Goal: Information Seeking & Learning: Learn about a topic

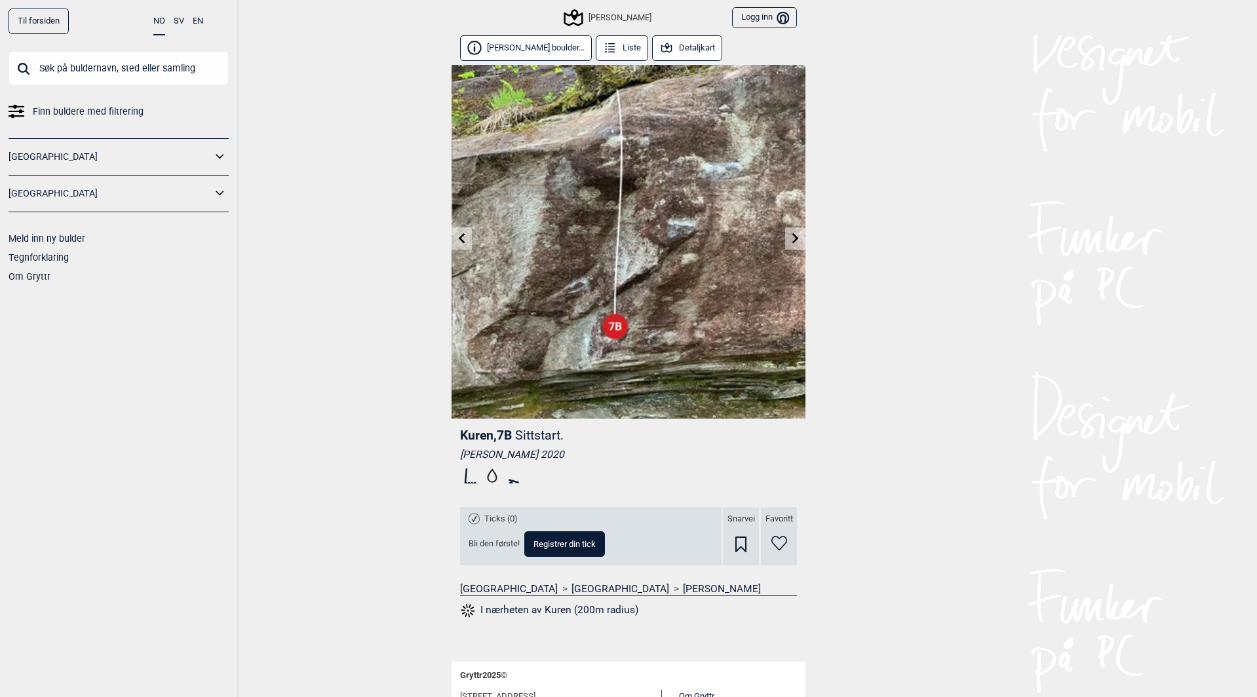
click at [497, 45] on button "[PERSON_NAME] boulder..." at bounding box center [526, 48] width 132 height 26
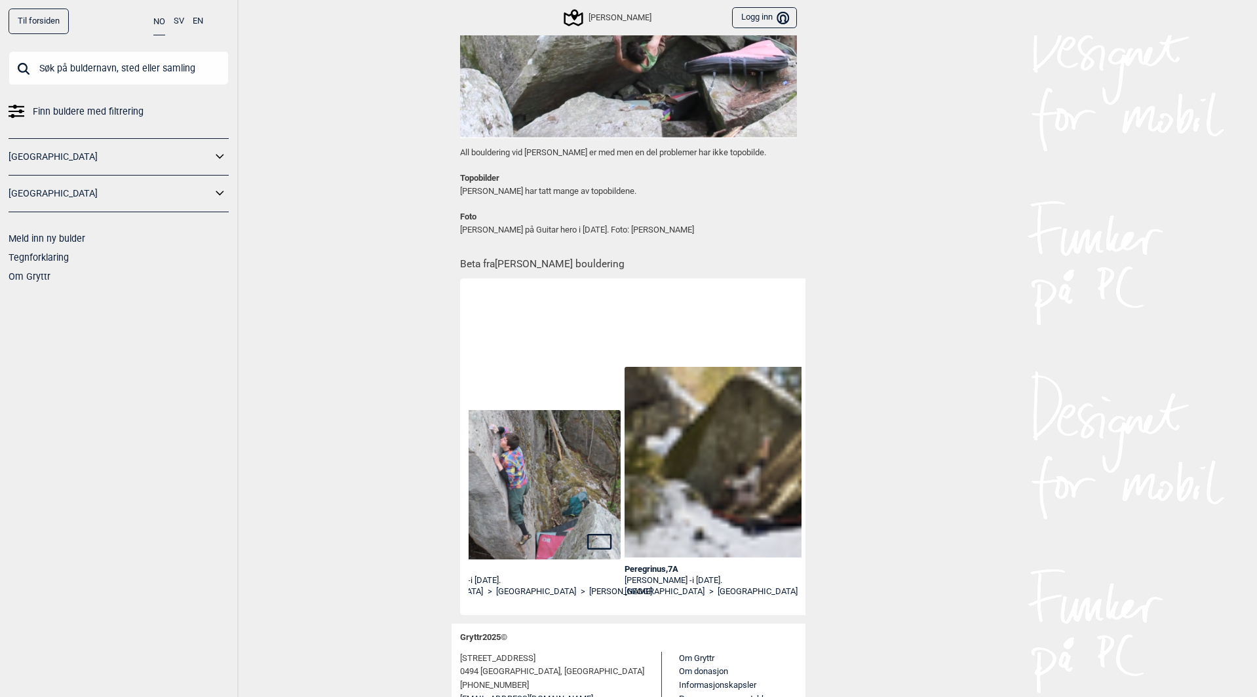
scroll to position [0, 1431]
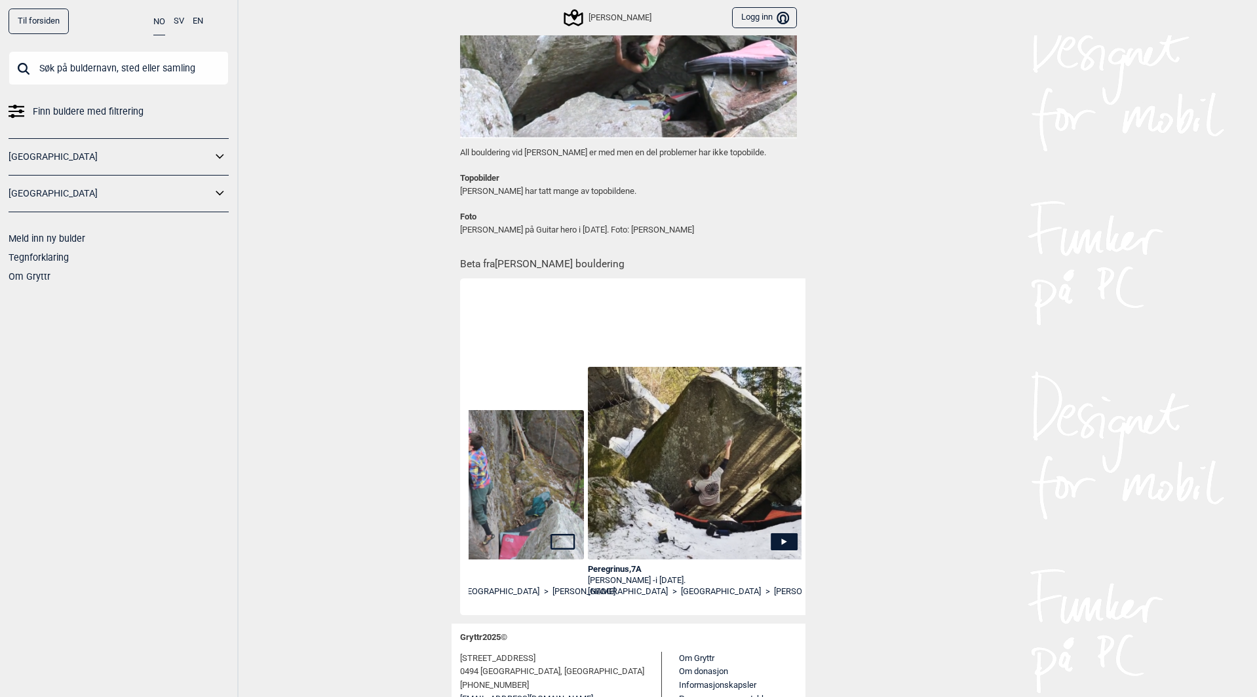
click at [771, 542] on icon at bounding box center [784, 541] width 27 height 17
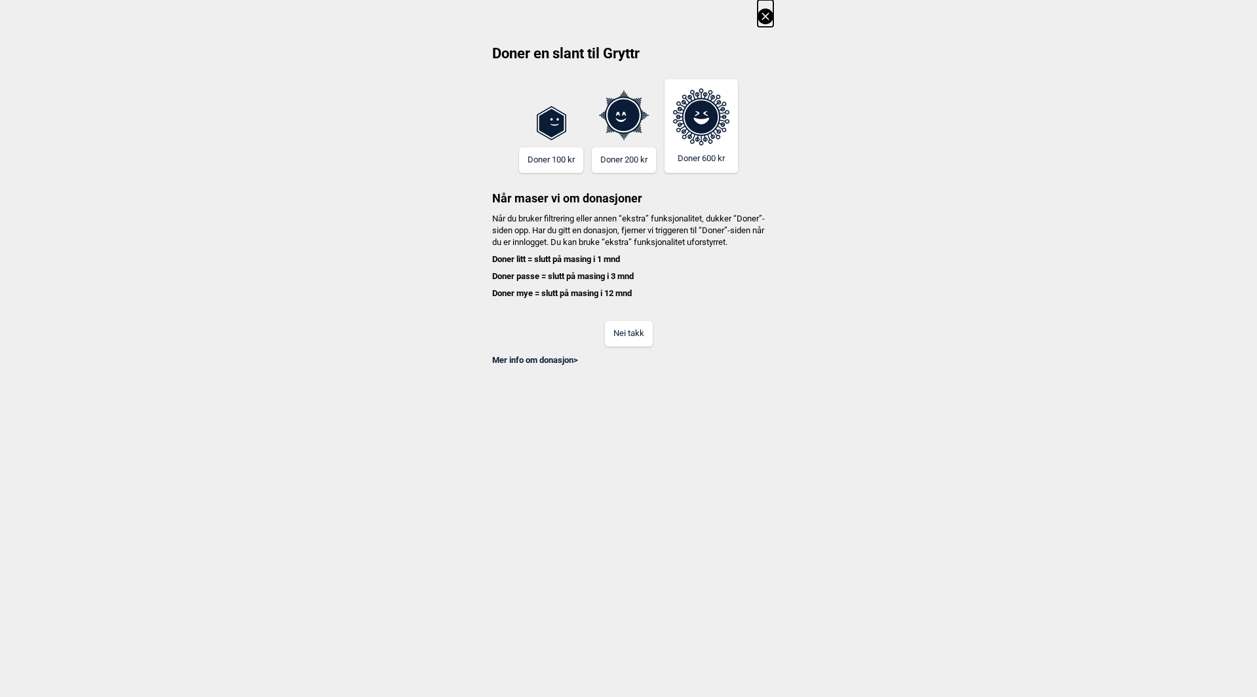
click at [644, 336] on button "Nei takk" at bounding box center [629, 334] width 48 height 26
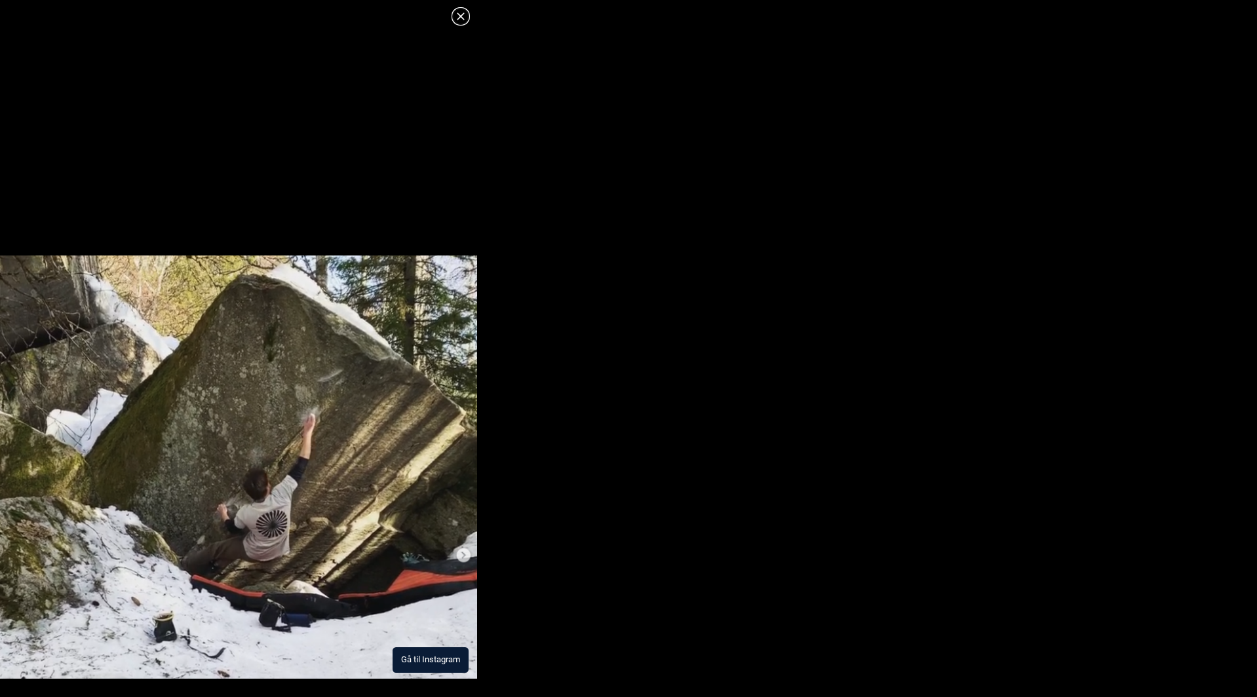
click at [294, 535] on img at bounding box center [238, 467] width 477 height 423
click at [455, 668] on button "Gå til Instagram" at bounding box center [431, 661] width 76 height 26
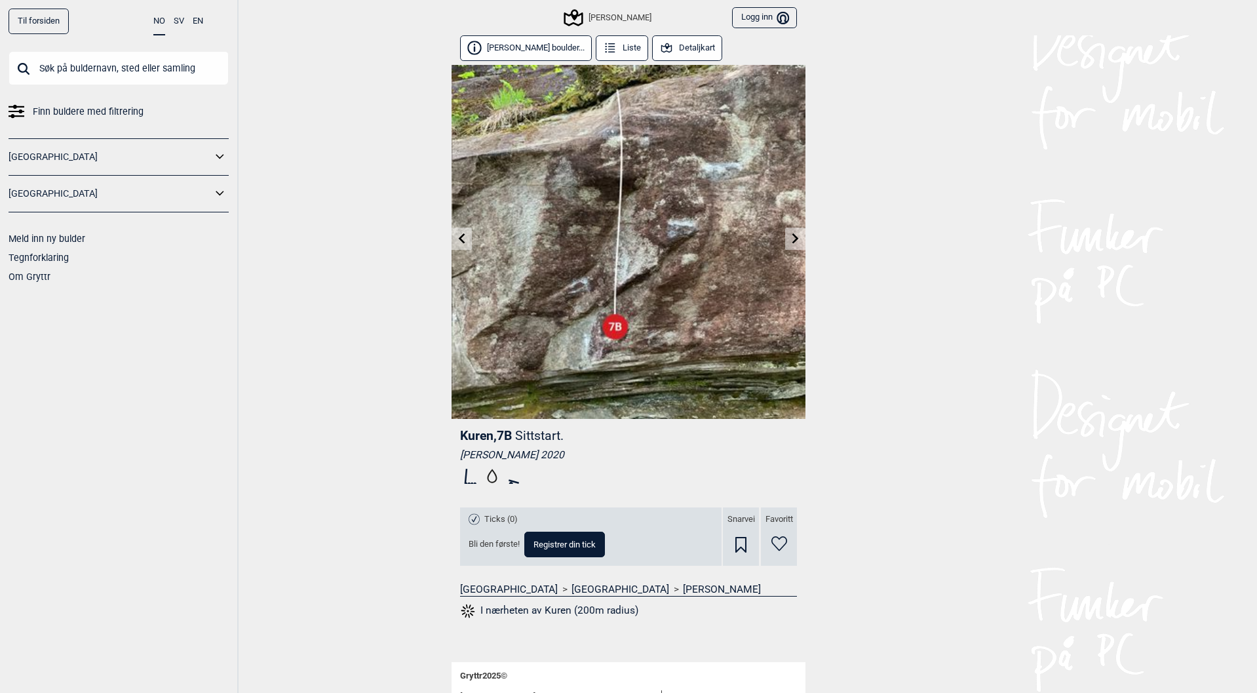
click at [518, 38] on button "[PERSON_NAME] boulder..." at bounding box center [526, 48] width 132 height 26
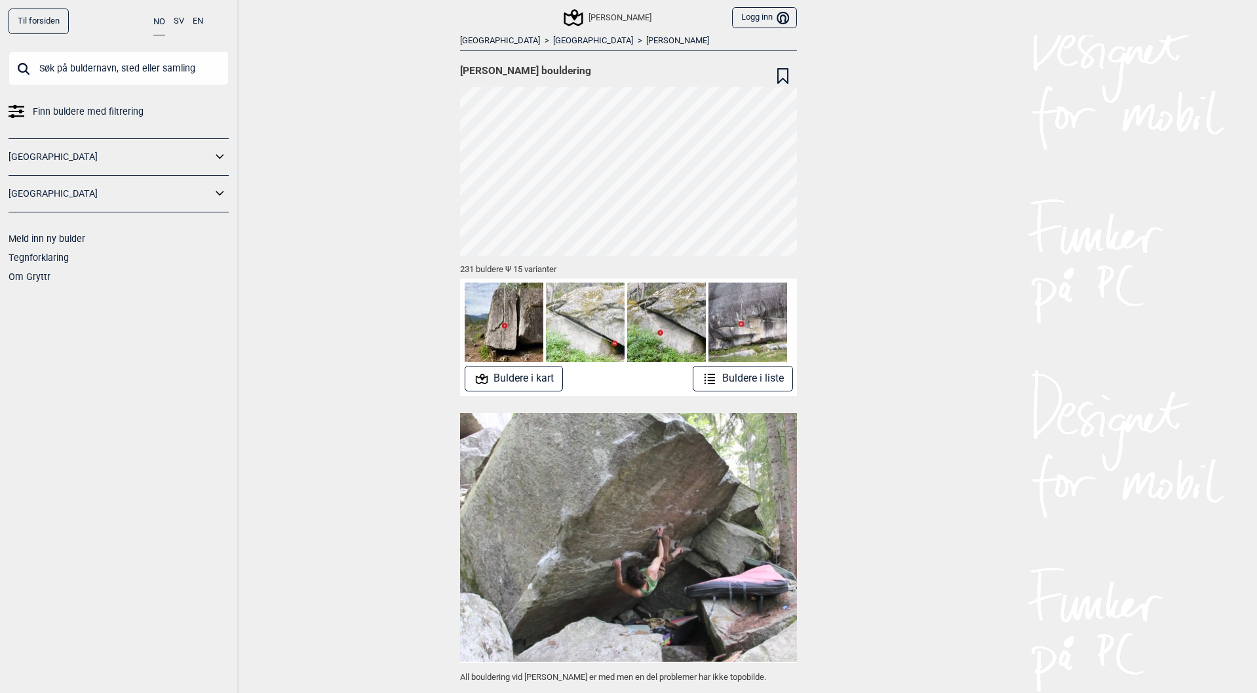
click at [494, 376] on button "Buldere i kart" at bounding box center [514, 379] width 99 height 26
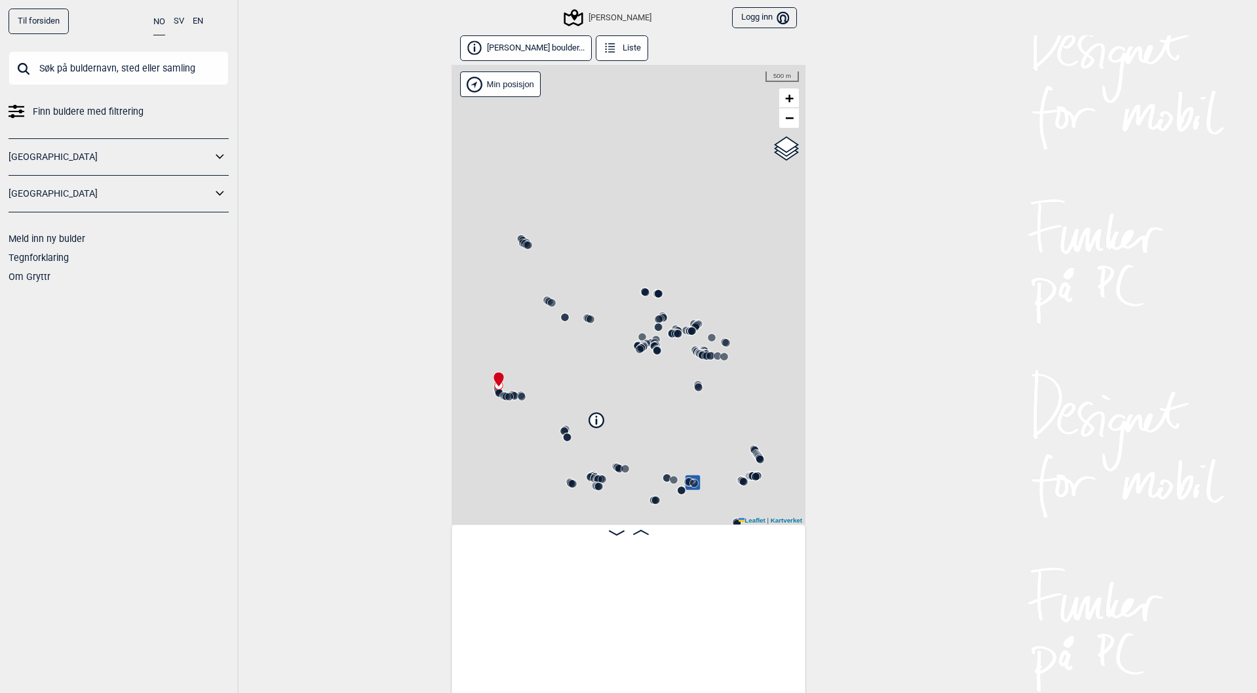
scroll to position [0, 103]
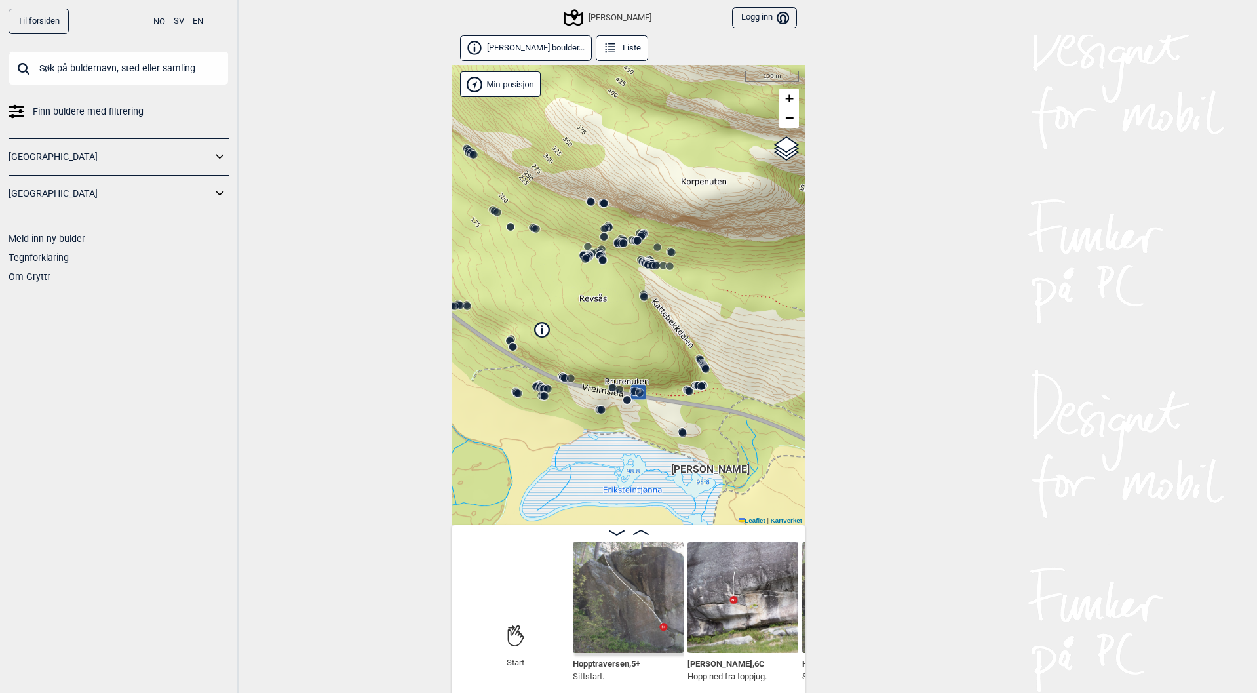
drag, startPoint x: 631, startPoint y: 445, endPoint x: 577, endPoint y: 355, distance: 105.5
click at [577, 355] on div "[PERSON_NAME]" at bounding box center [629, 294] width 354 height 459
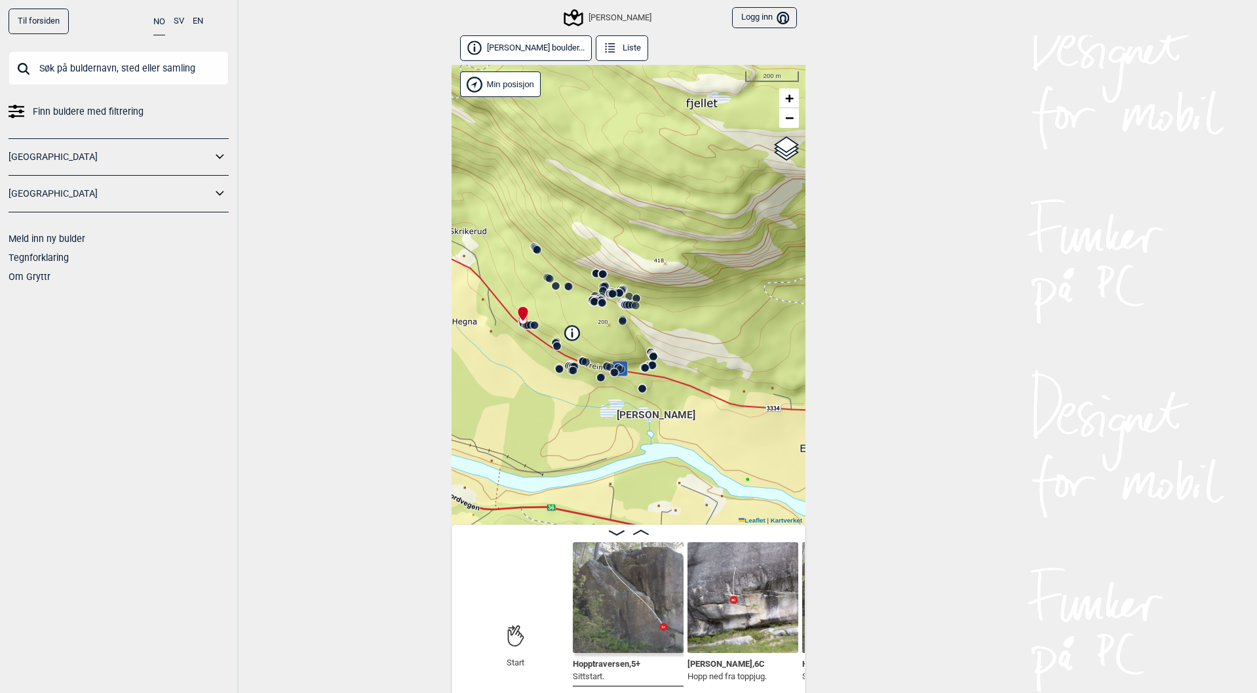
drag, startPoint x: 680, startPoint y: 490, endPoint x: 672, endPoint y: 467, distance: 23.9
click at [672, 467] on div "[PERSON_NAME]" at bounding box center [629, 294] width 354 height 459
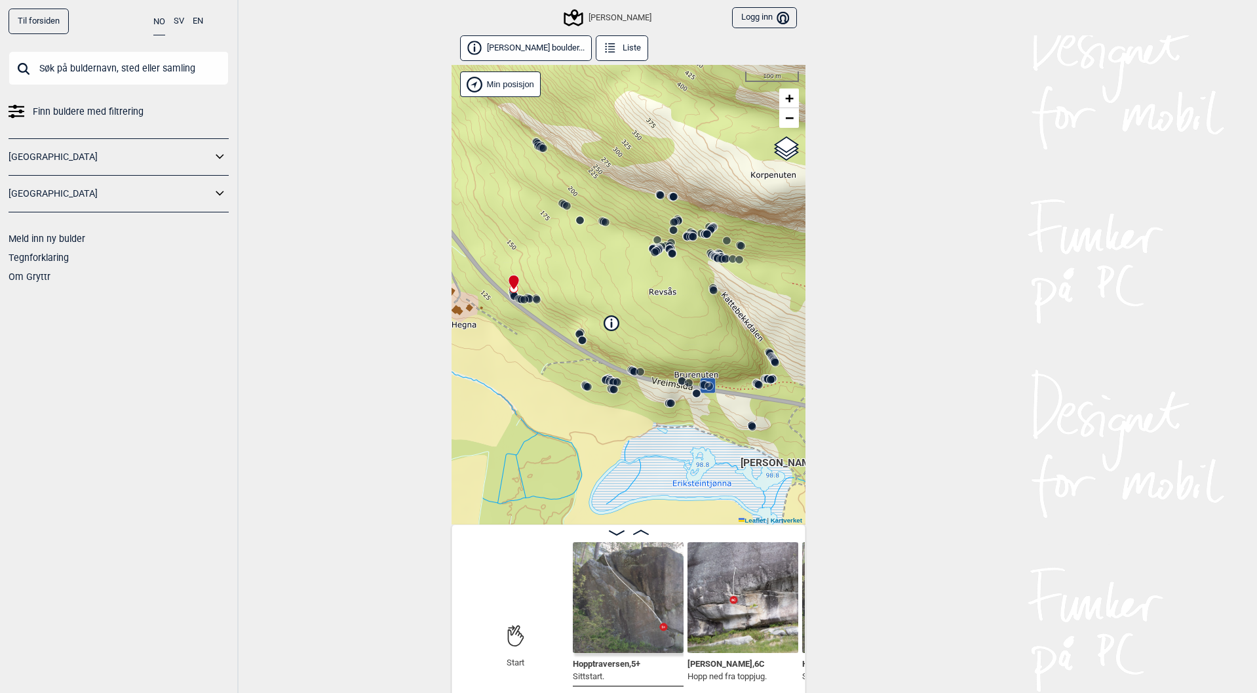
drag, startPoint x: 648, startPoint y: 229, endPoint x: 707, endPoint y: 326, distance: 113.9
click at [707, 326] on div "[PERSON_NAME]" at bounding box center [629, 294] width 354 height 459
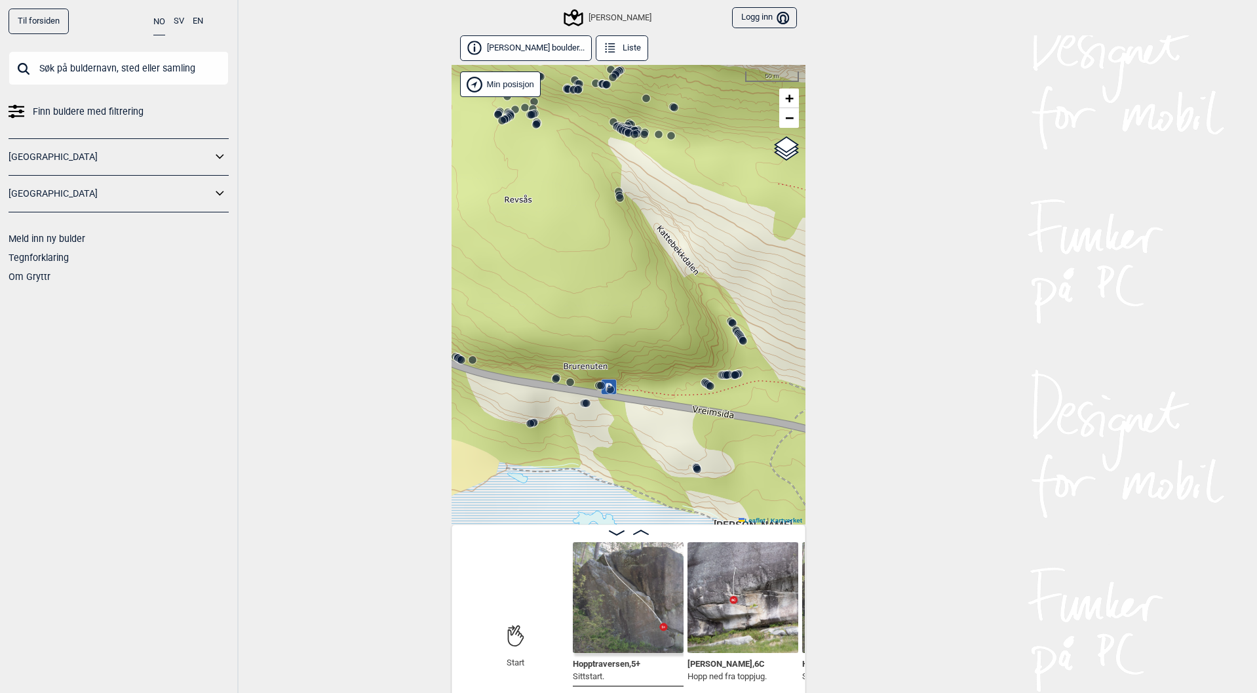
click at [738, 338] on icon at bounding box center [743, 341] width 10 height 10
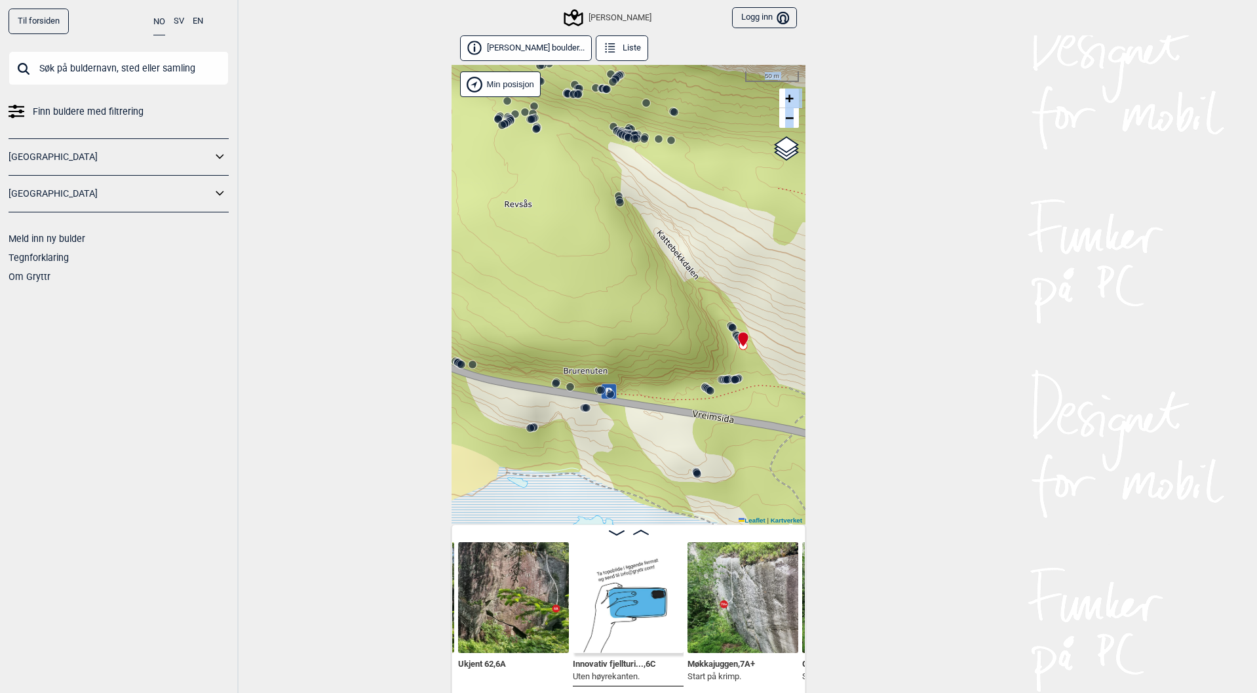
drag, startPoint x: 882, startPoint y: 376, endPoint x: 858, endPoint y: 260, distance: 118.5
click at [858, 260] on div "Til forsiden NO SV EN Finn buldere med filtrering [GEOGRAPHIC_DATA] [GEOGRAPHIC…" at bounding box center [628, 346] width 1257 height 693
click at [738, 341] on icon at bounding box center [743, 339] width 10 height 14
click at [735, 334] on div at bounding box center [740, 333] width 10 height 10
click at [729, 326] on circle at bounding box center [733, 328] width 8 height 8
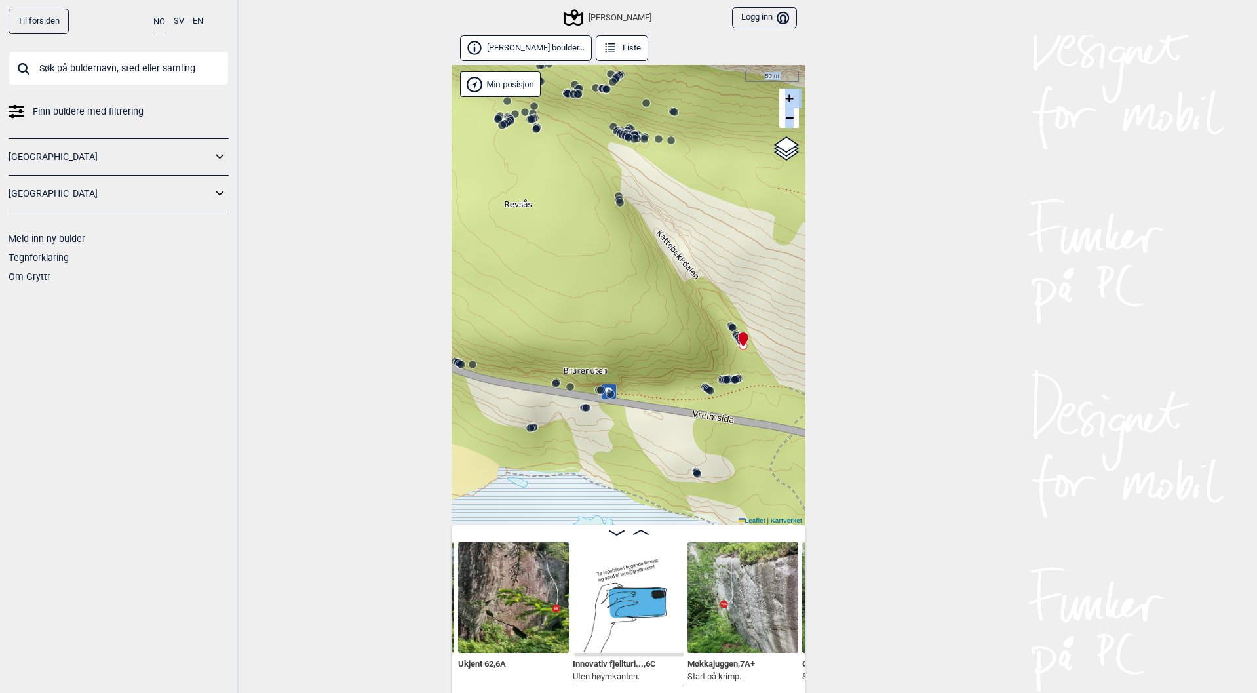
scroll to position [0, 11764]
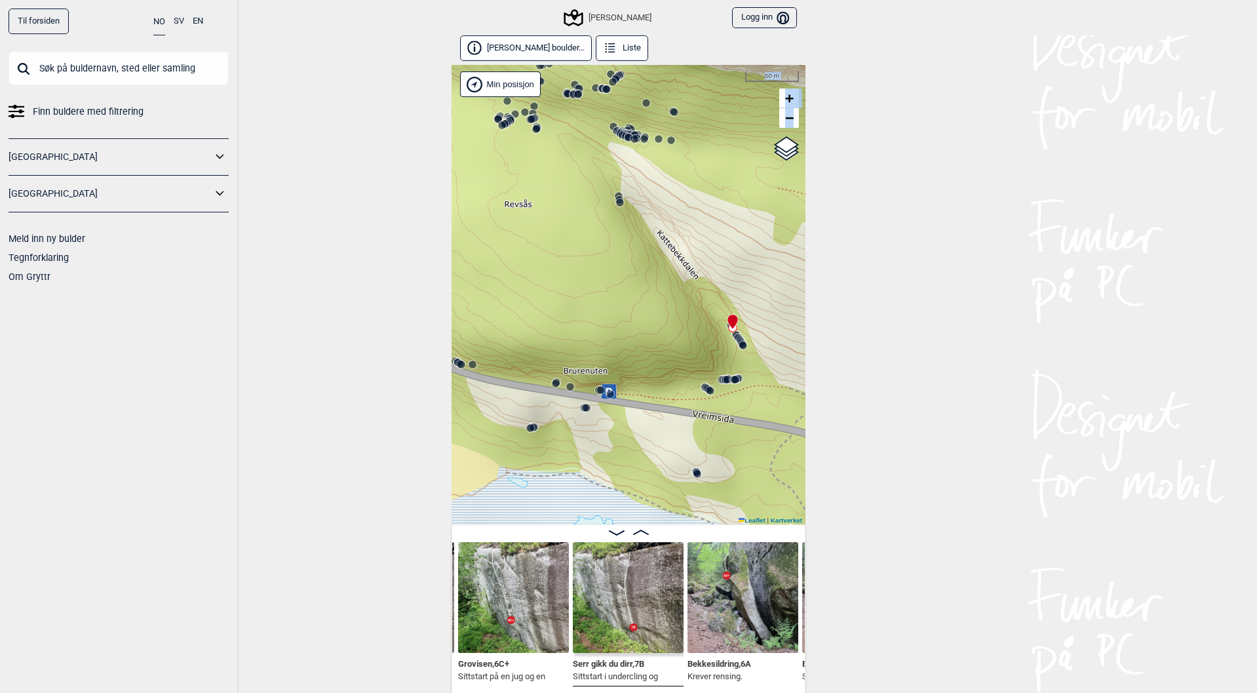
click at [592, 623] on img at bounding box center [628, 597] width 111 height 111
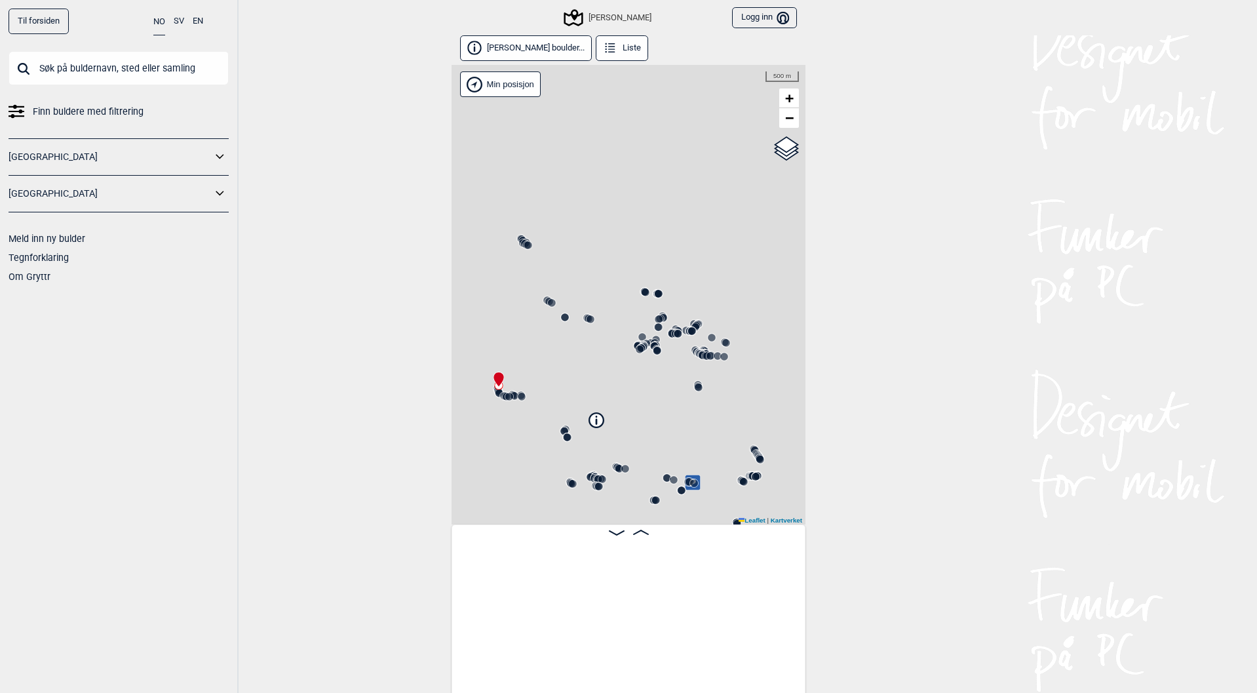
scroll to position [0, 103]
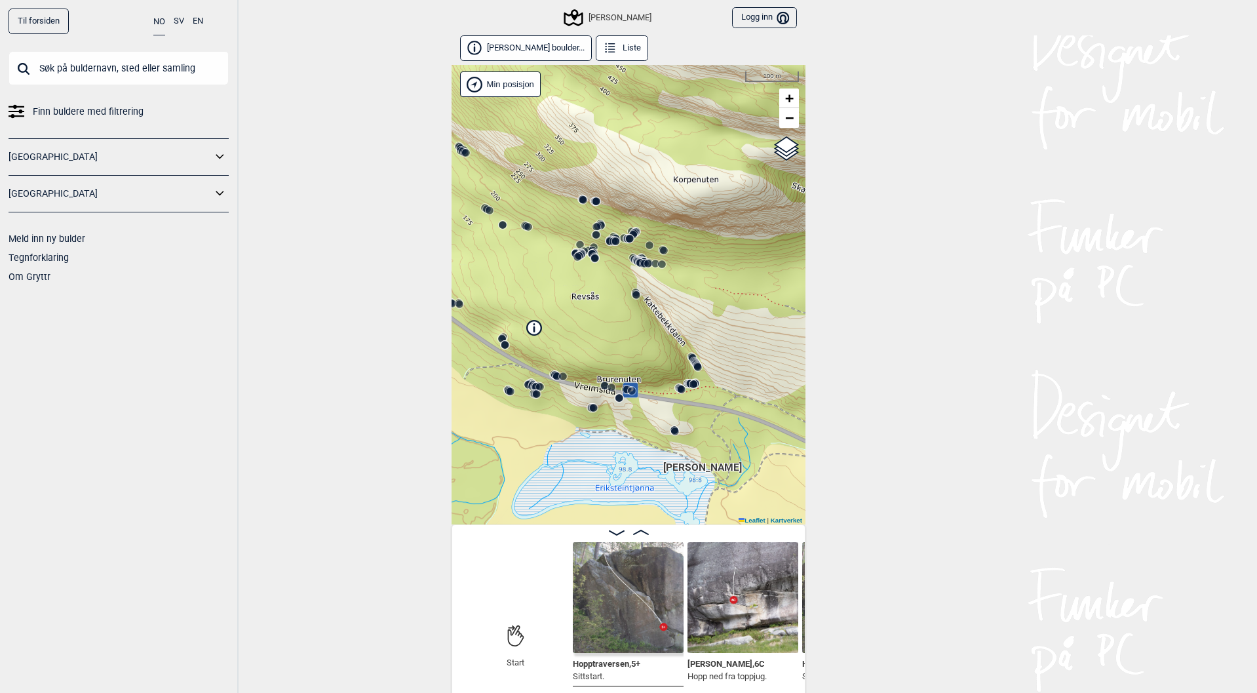
drag, startPoint x: 689, startPoint y: 444, endPoint x: 625, endPoint y: 353, distance: 111.5
click at [625, 353] on div "[PERSON_NAME]" at bounding box center [629, 294] width 354 height 459
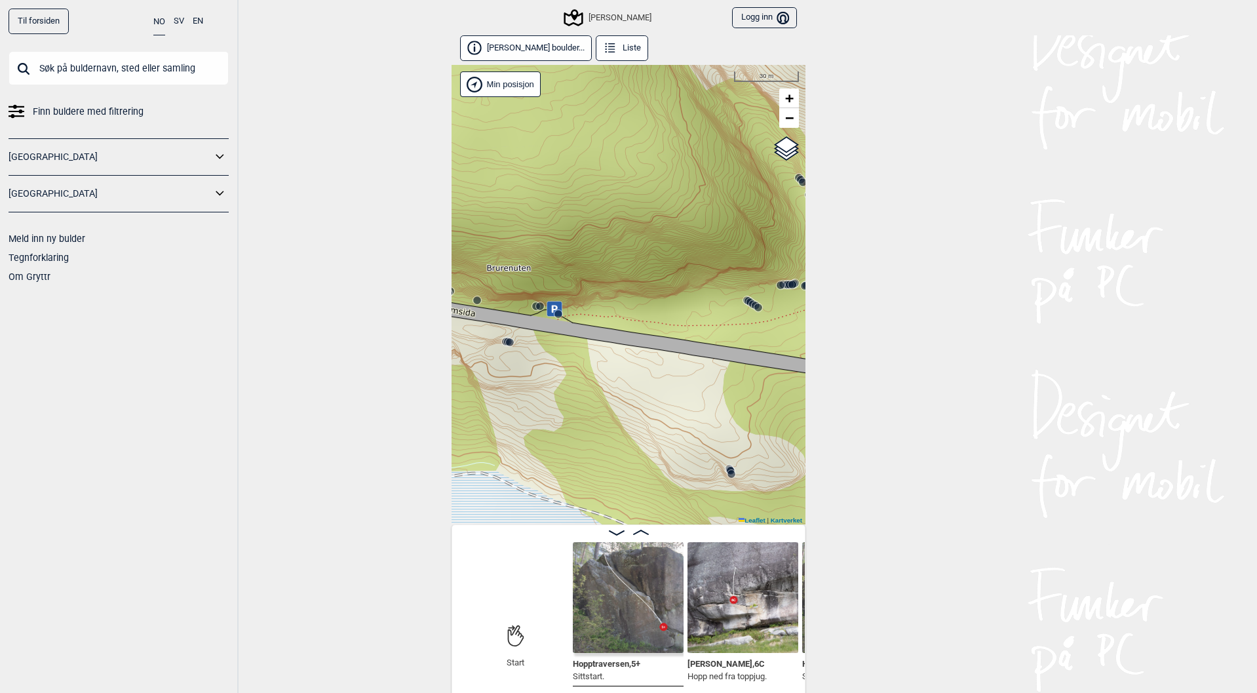
drag, startPoint x: 545, startPoint y: 367, endPoint x: 549, endPoint y: 374, distance: 7.3
click at [549, 374] on div "[PERSON_NAME]" at bounding box center [629, 294] width 354 height 459
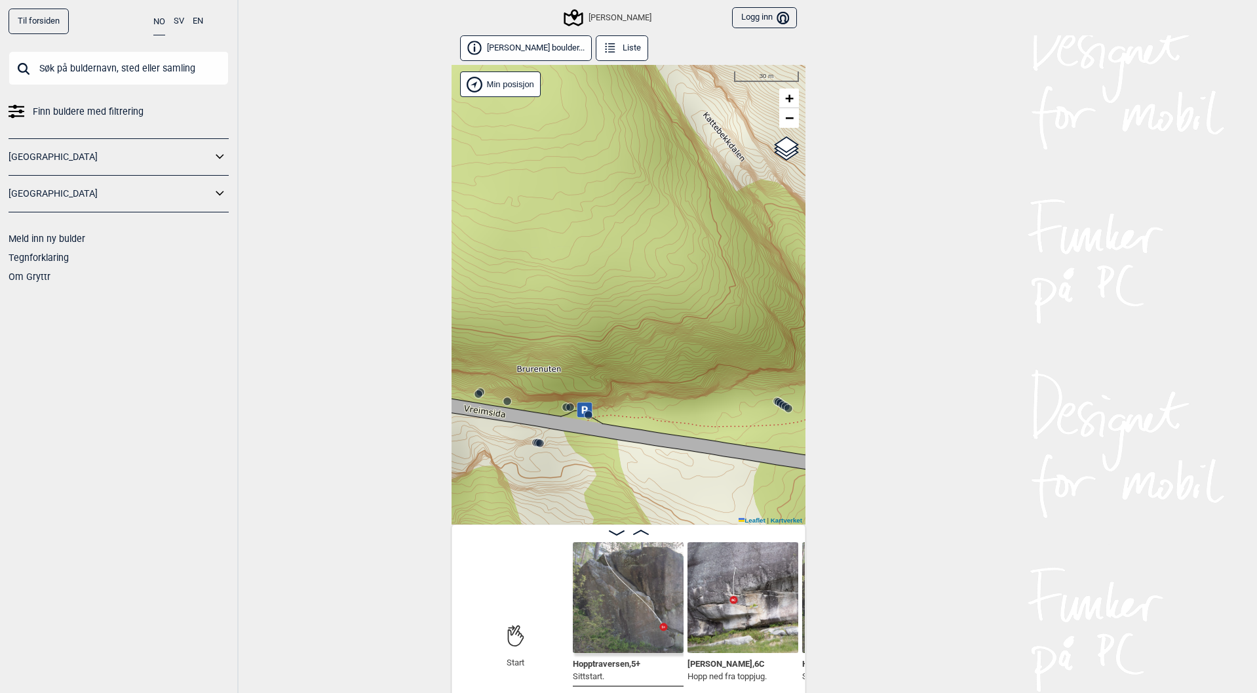
scroll to position [7, 0]
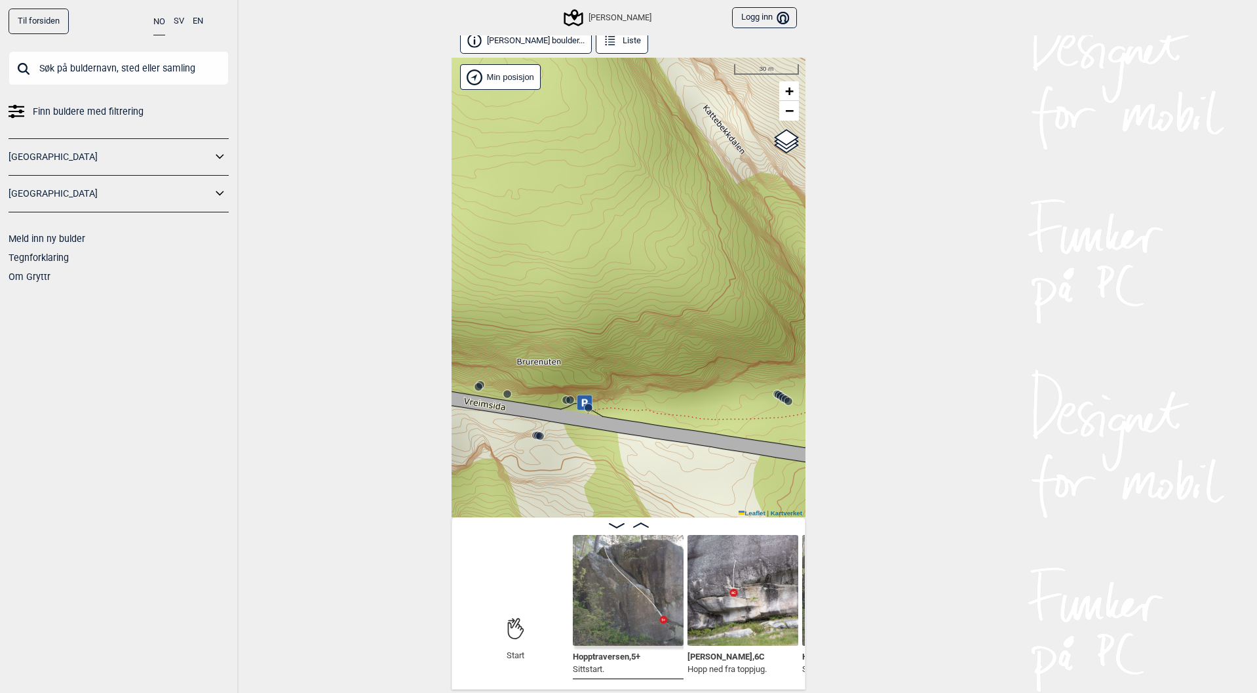
click at [750, 615] on img at bounding box center [742, 590] width 111 height 111
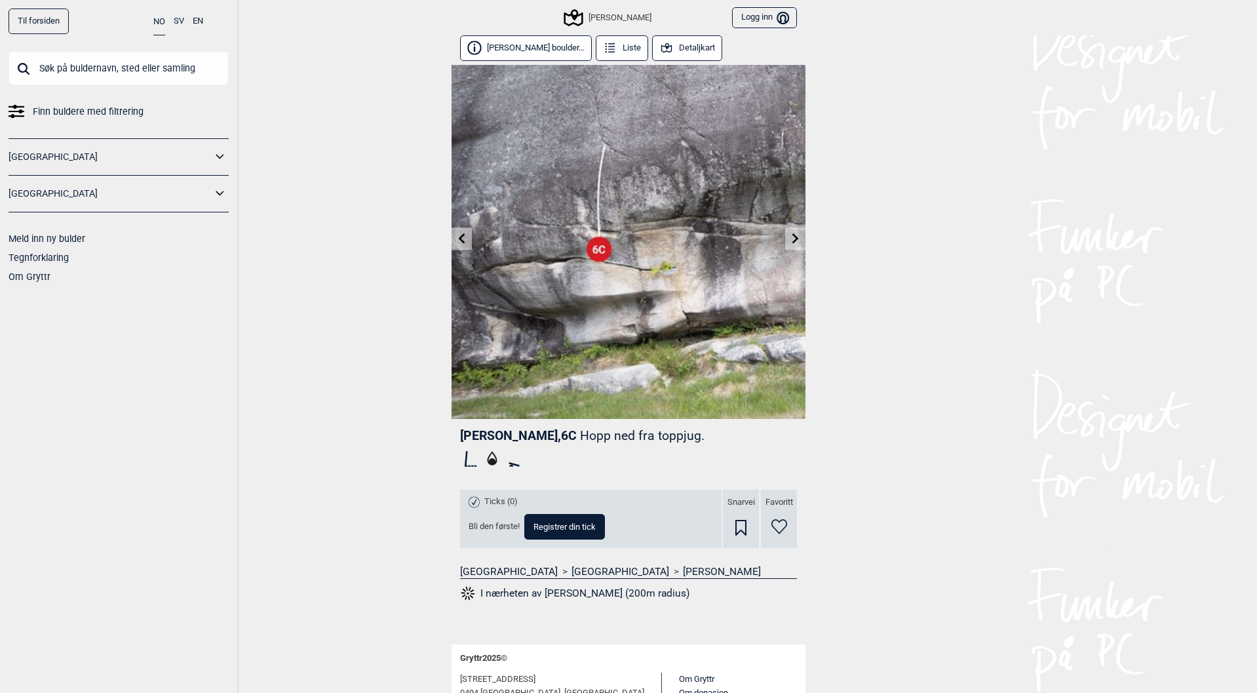
click at [785, 243] on link at bounding box center [795, 239] width 20 height 22
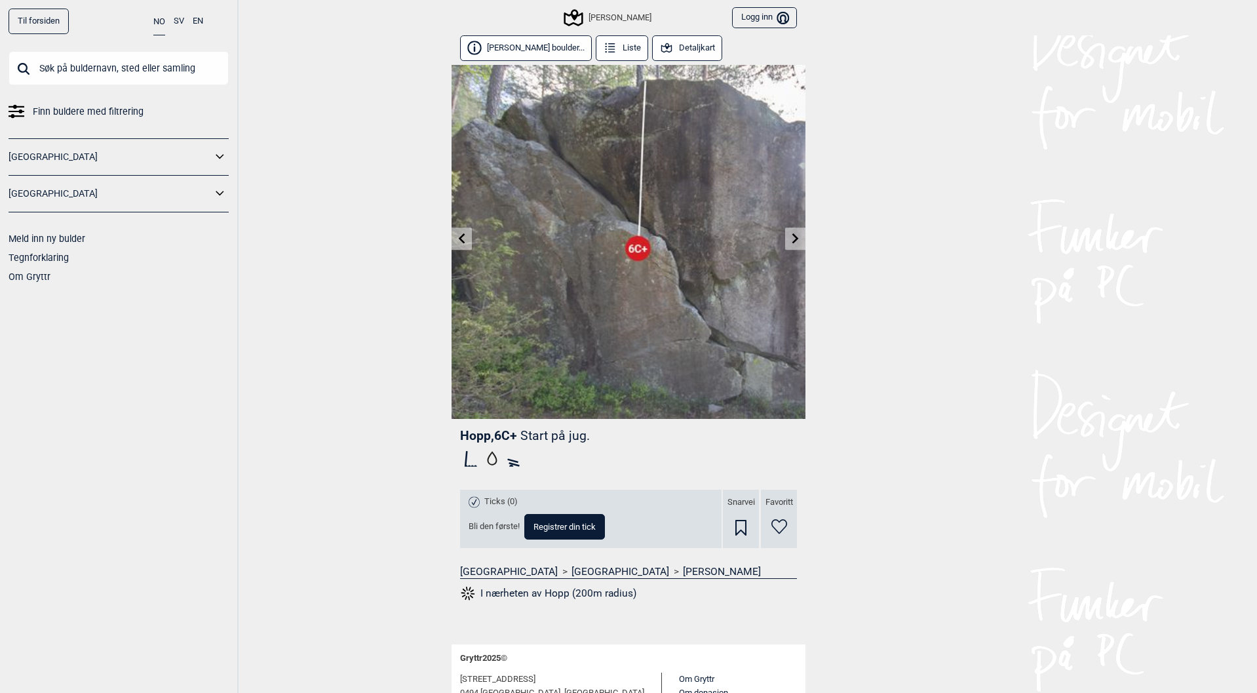
click at [795, 239] on icon at bounding box center [795, 238] width 10 height 10
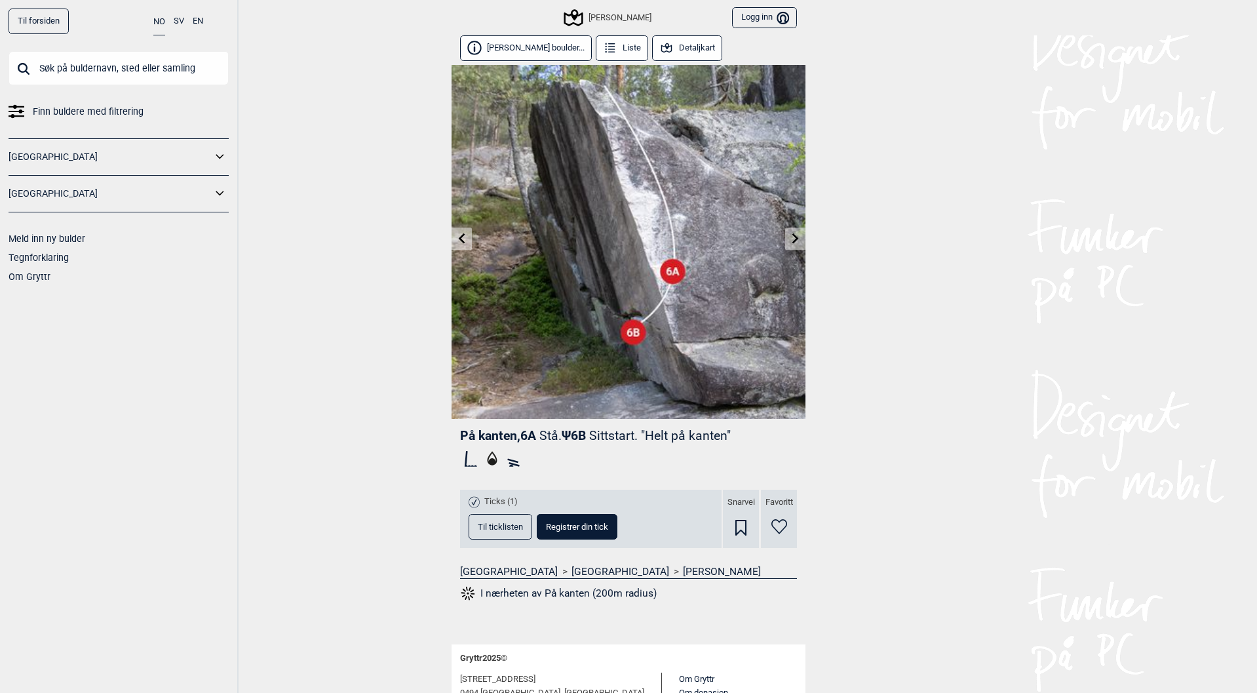
click at [792, 233] on icon at bounding box center [795, 238] width 10 height 10
